Goal: Transaction & Acquisition: Purchase product/service

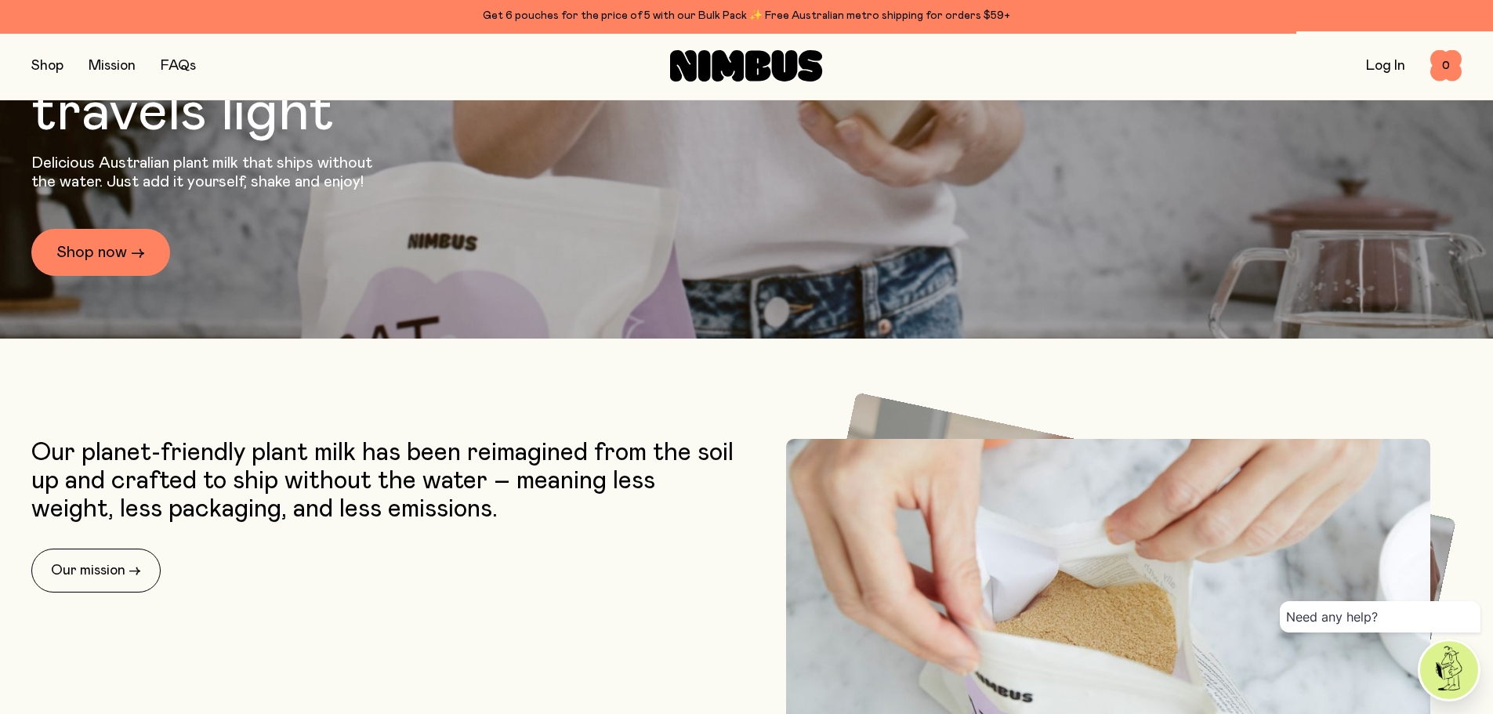
scroll to position [627, 0]
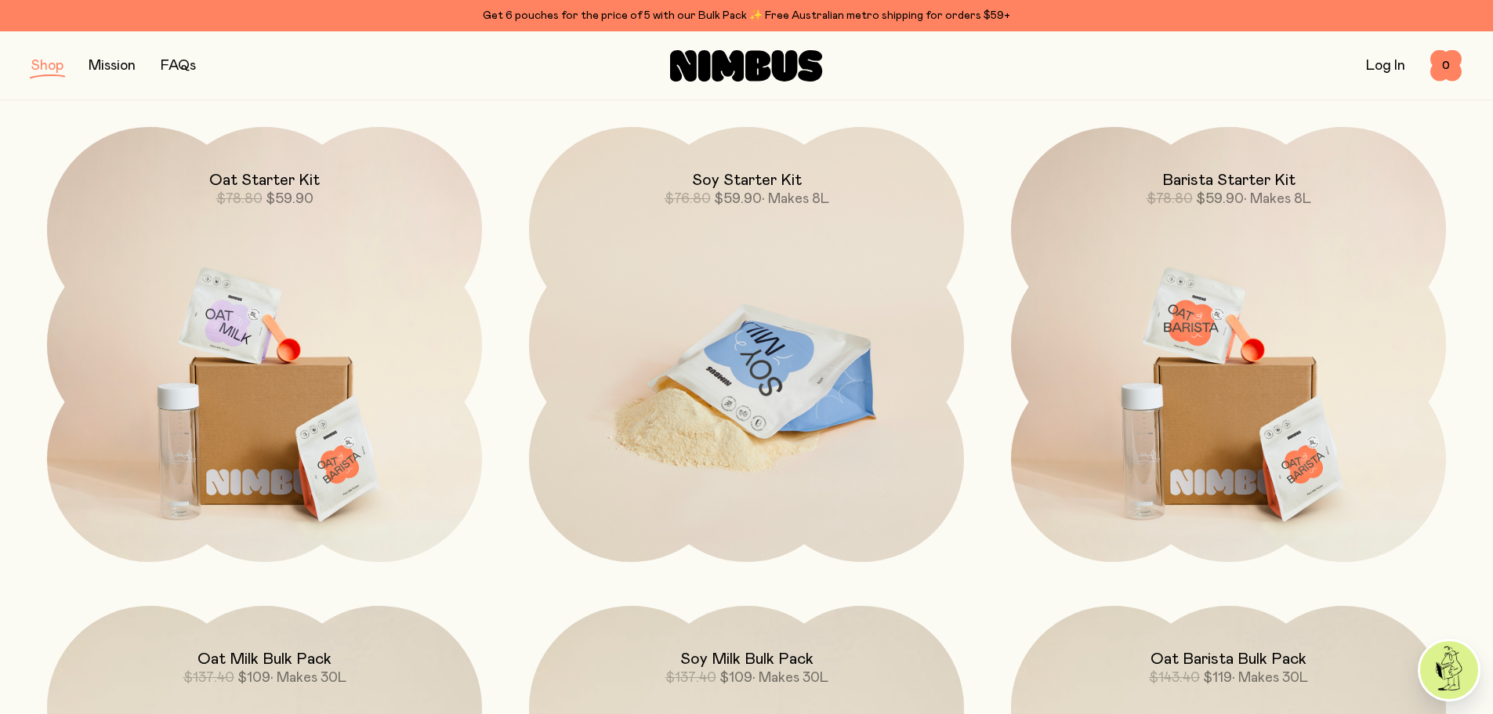
scroll to position [1333, 0]
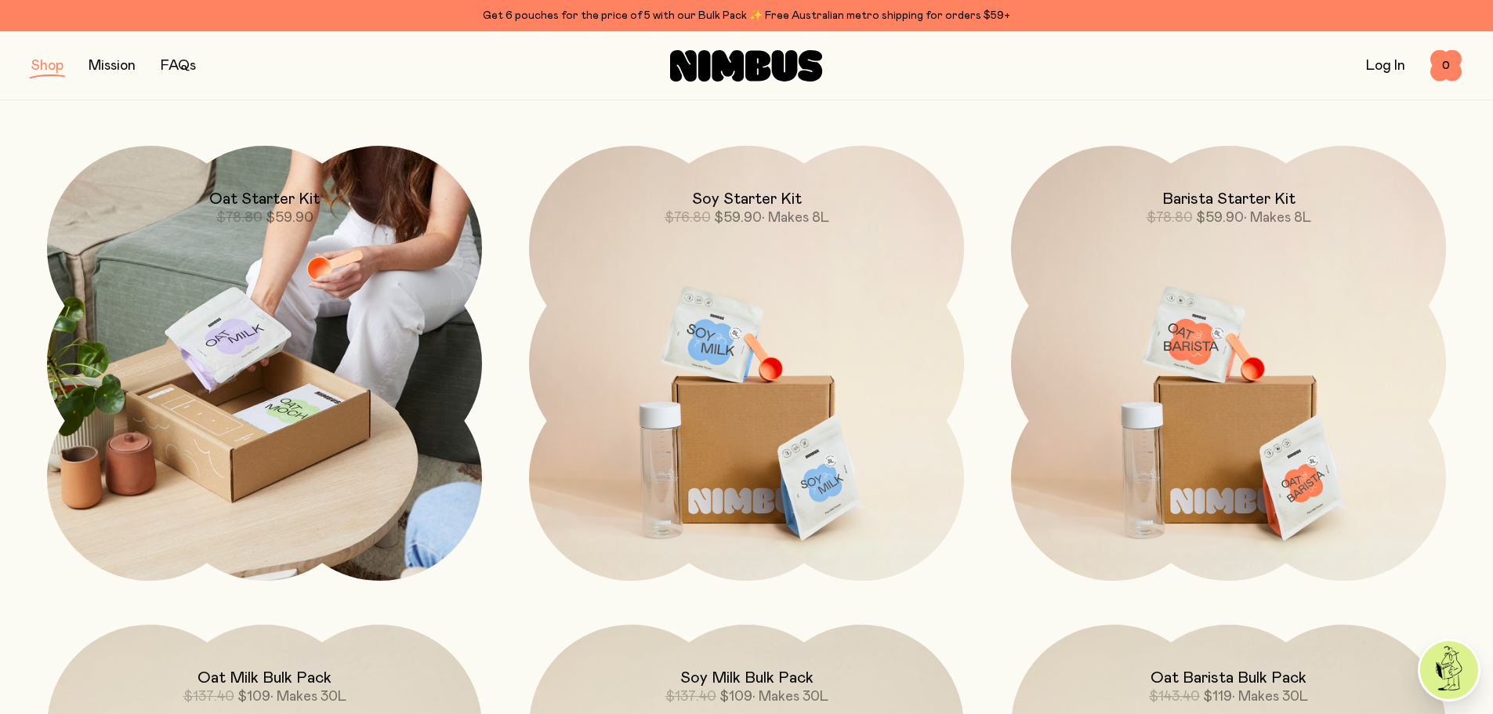
click at [287, 416] on img at bounding box center [264, 363] width 435 height 435
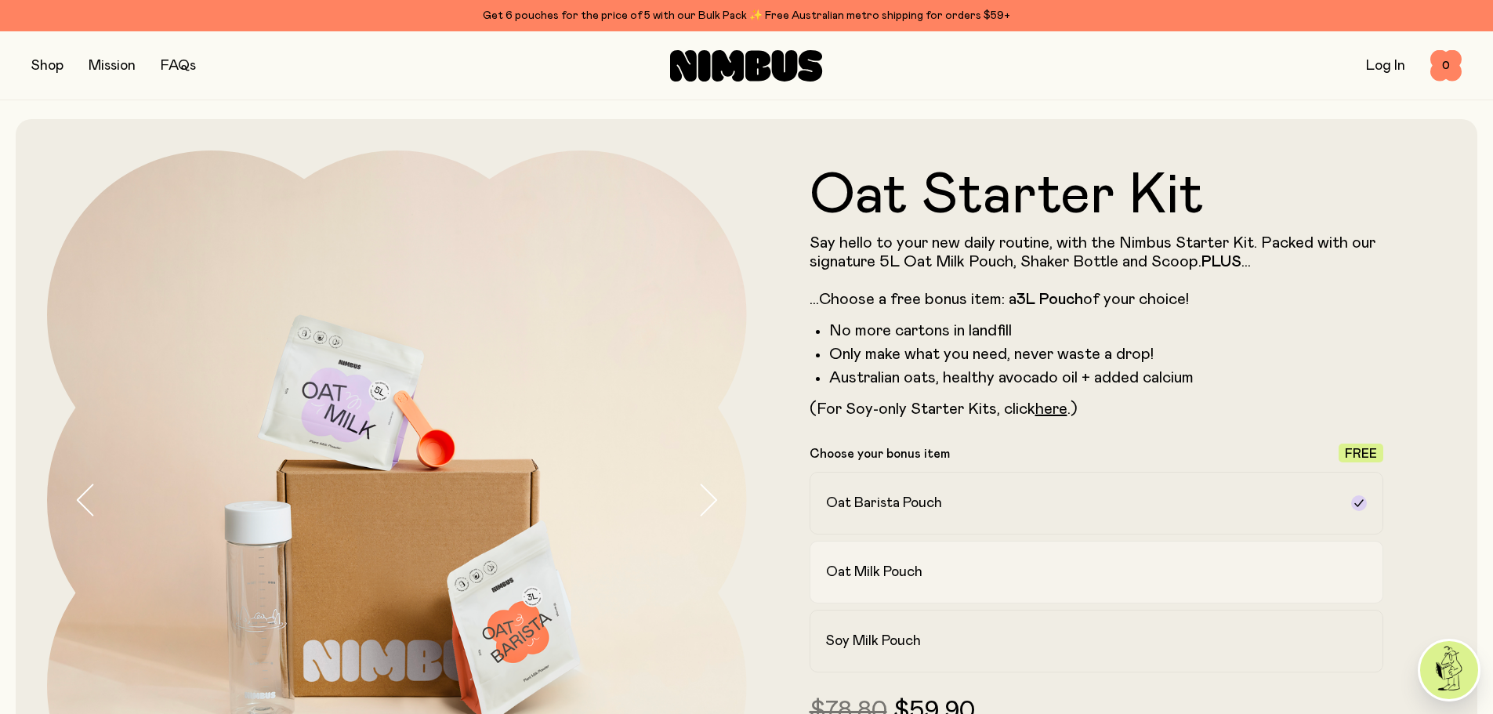
scroll to position [78, 0]
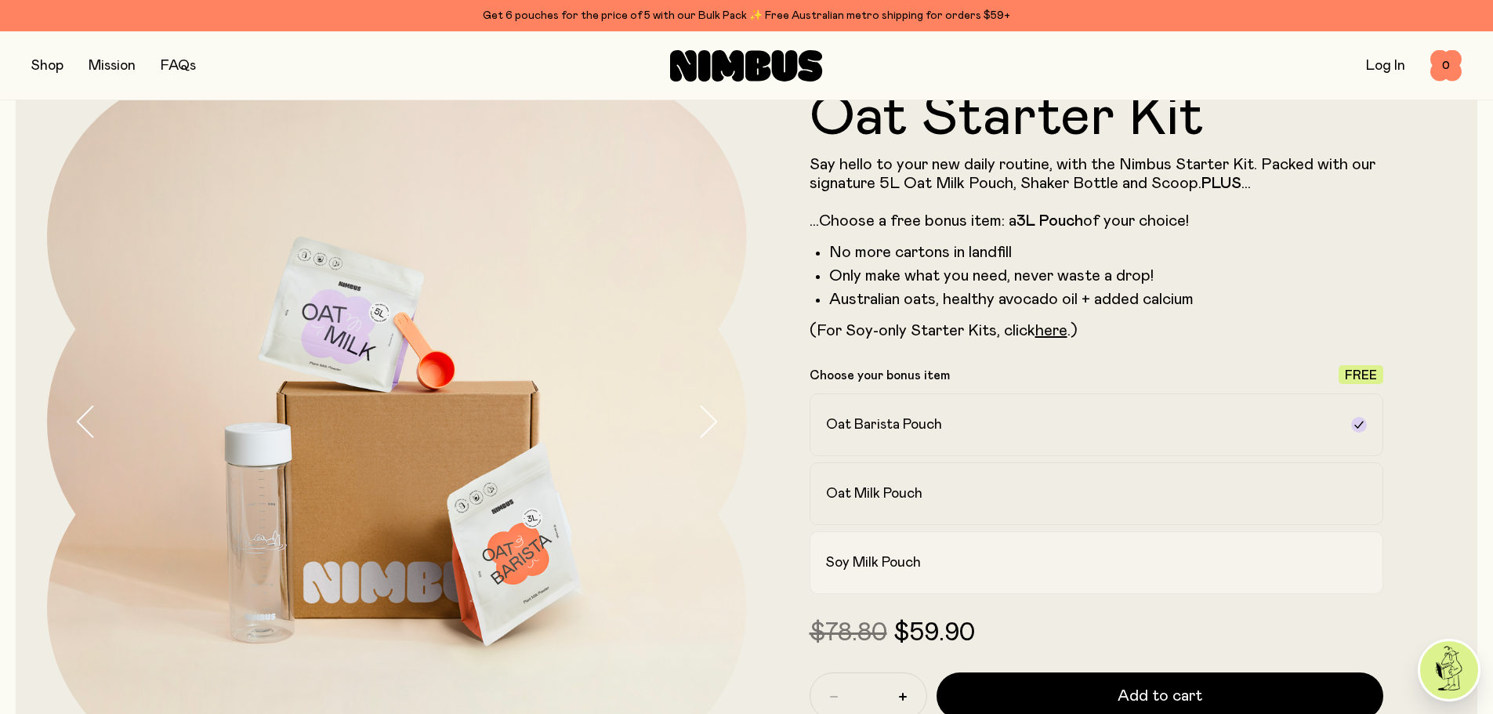
click at [899, 559] on h2 "Soy Milk Pouch" at bounding box center [873, 562] width 95 height 19
click at [887, 496] on h2 "Oat Milk Pouch" at bounding box center [874, 493] width 96 height 19
click at [879, 419] on h2 "Oat Barista Pouch" at bounding box center [884, 425] width 116 height 19
click at [866, 493] on h2 "Oat Milk Pouch" at bounding box center [874, 493] width 96 height 19
click at [875, 564] on h2 "Soy Milk Pouch" at bounding box center [873, 562] width 95 height 19
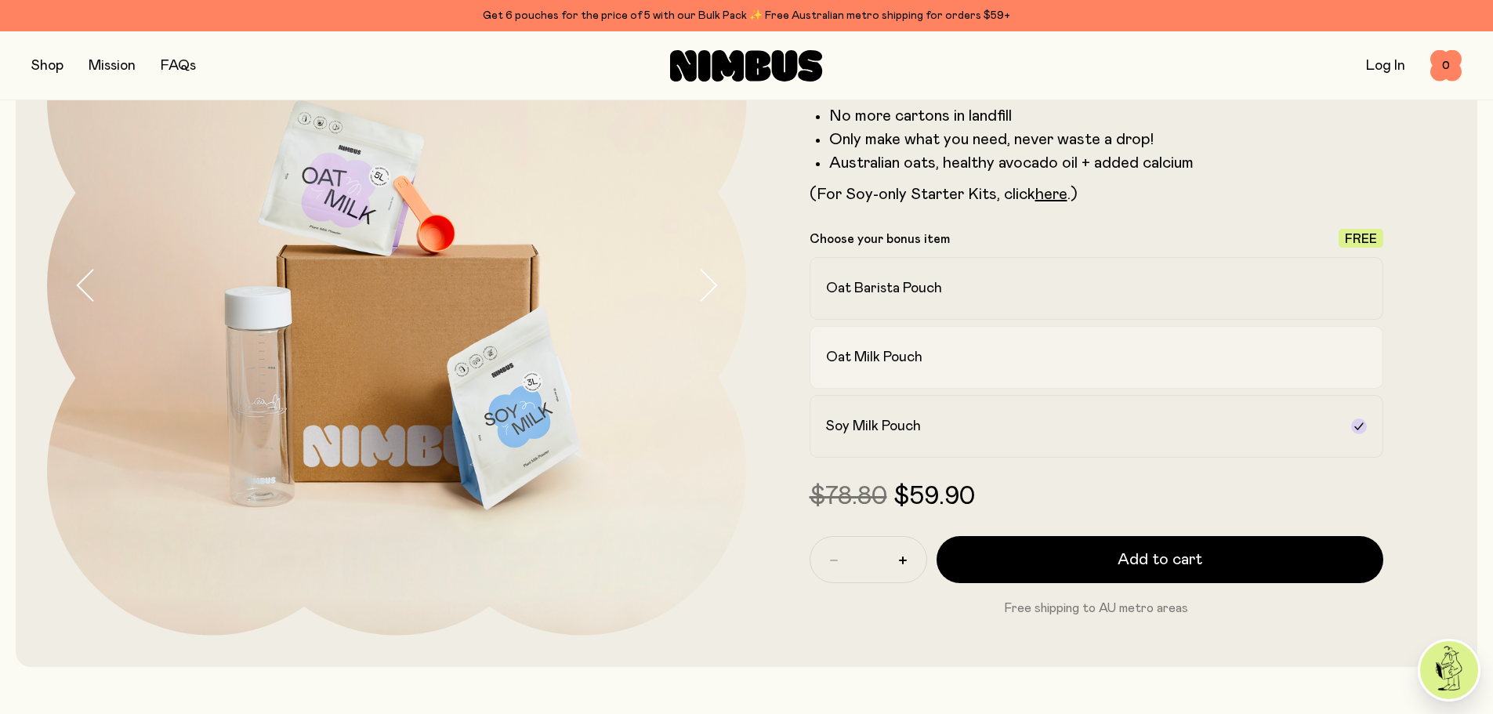
scroll to position [235, 0]
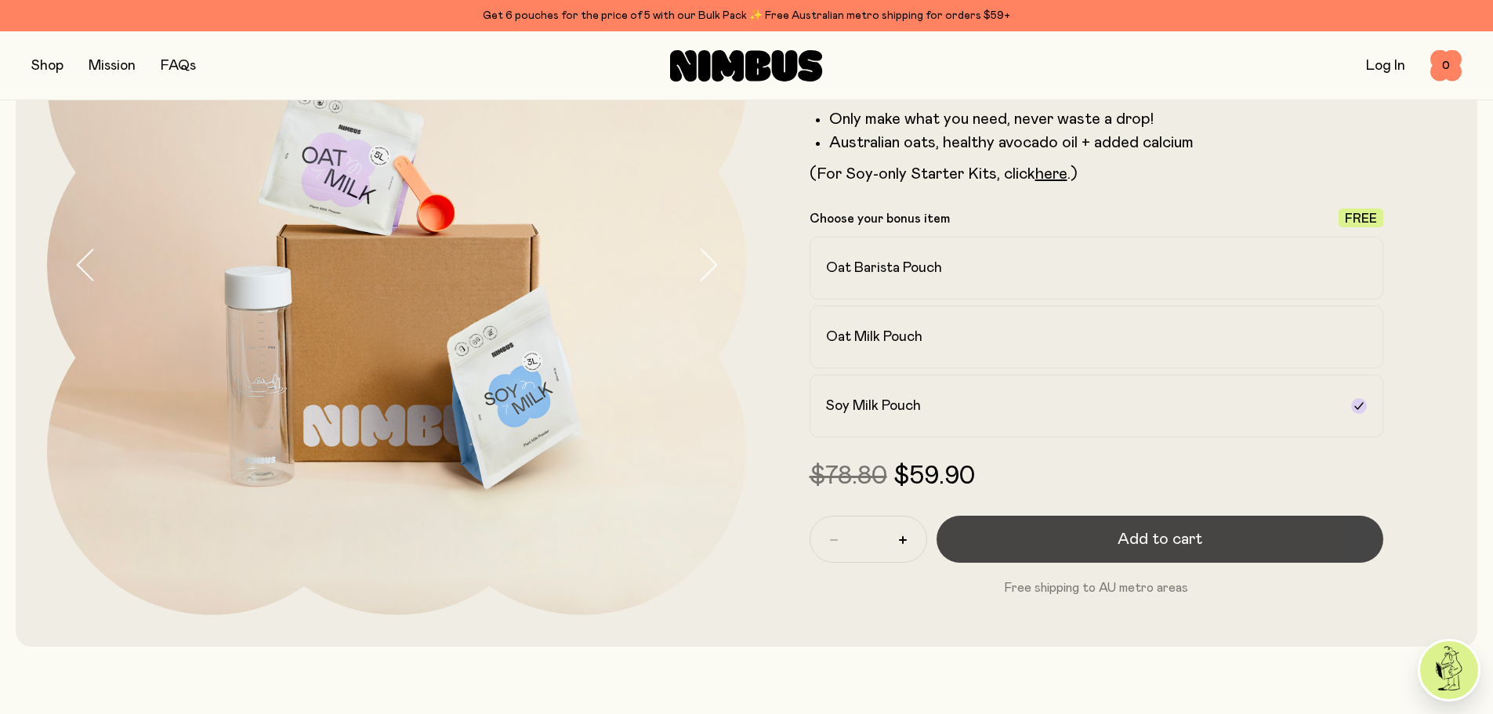
click at [1156, 539] on span "Add to cart" at bounding box center [1160, 539] width 85 height 22
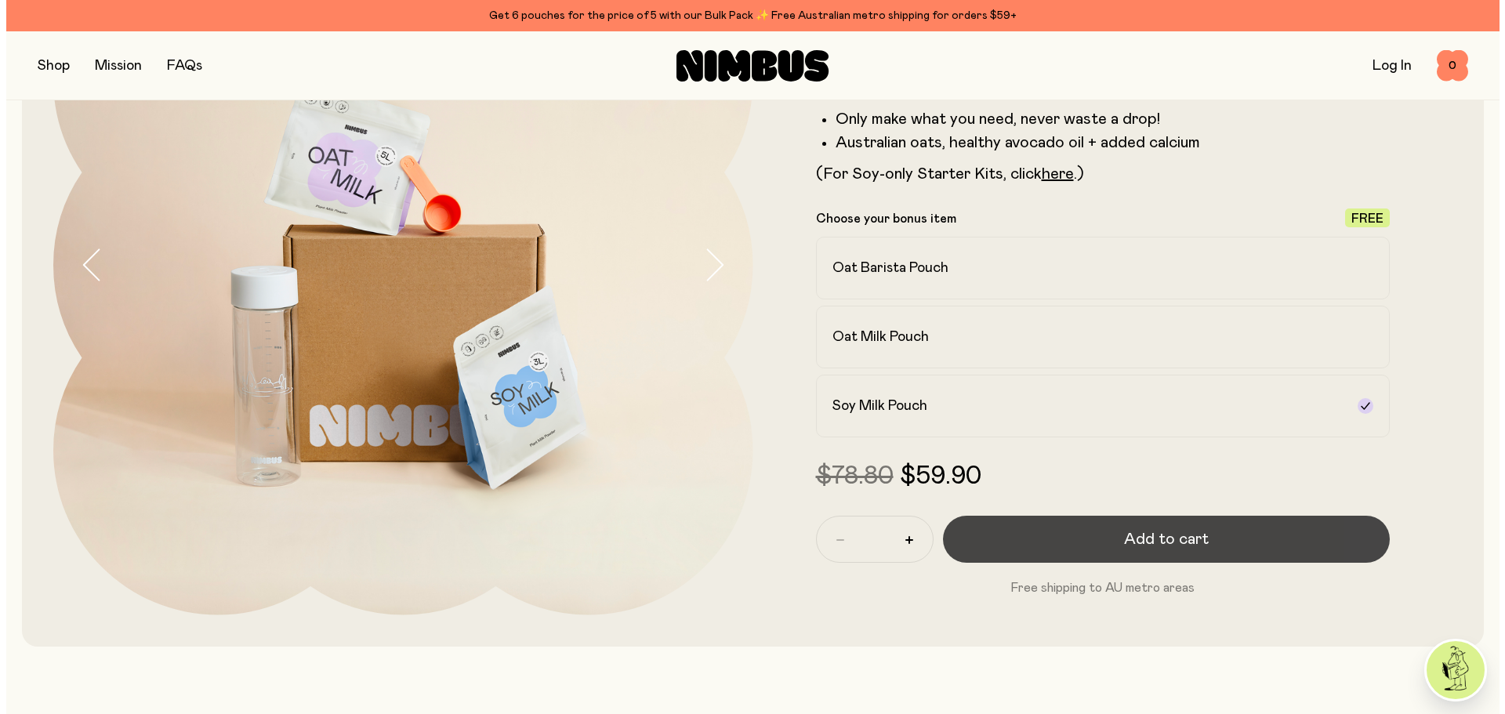
scroll to position [0, 0]
